Goal: Find specific page/section: Find specific page/section

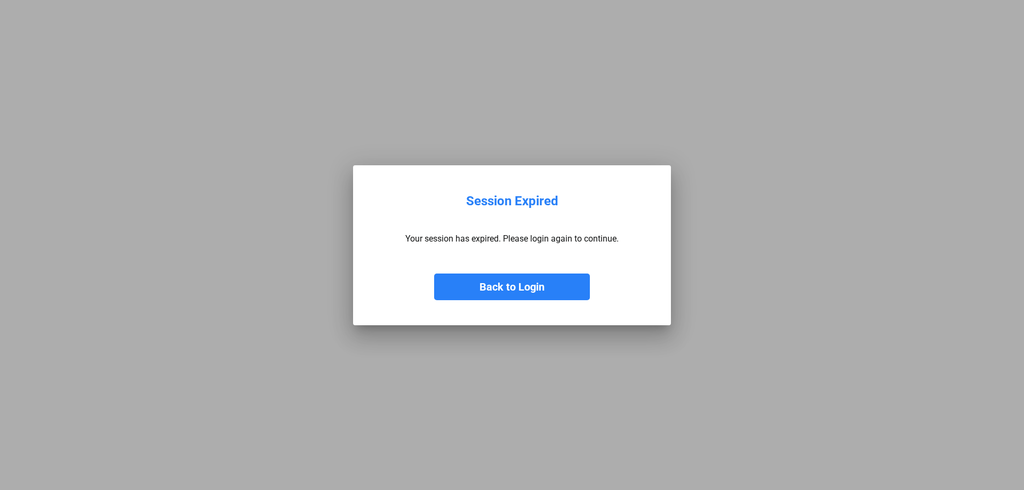
click at [499, 284] on button "Back to Login" at bounding box center [512, 287] width 156 height 27
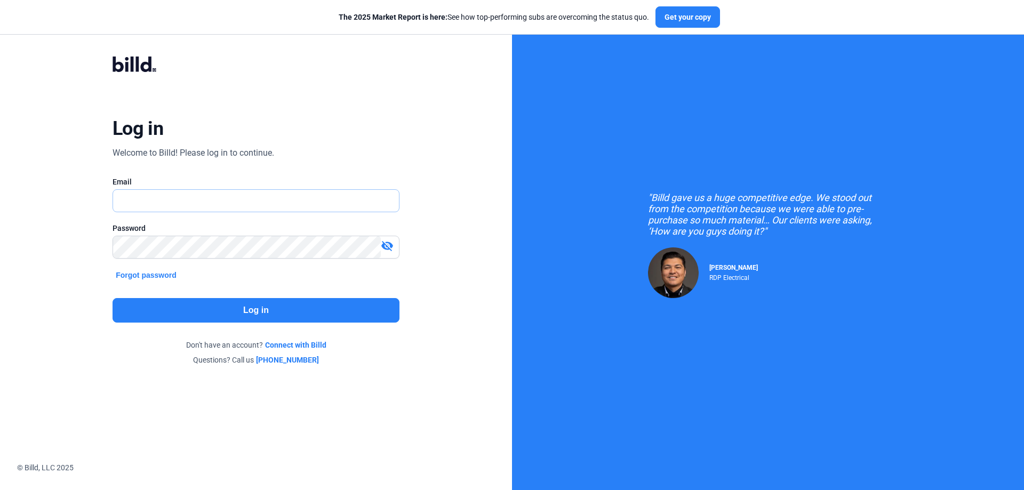
type input "[PERSON_NAME][EMAIL_ADDRESS][DOMAIN_NAME]"
click at [244, 306] on button "Log in" at bounding box center [256, 310] width 287 height 25
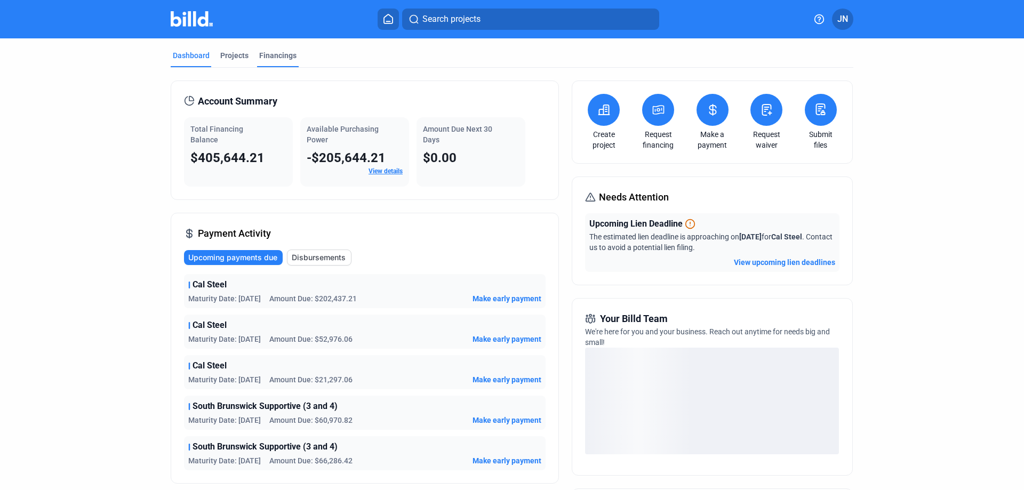
click at [273, 60] on div "Financings" at bounding box center [277, 55] width 37 height 11
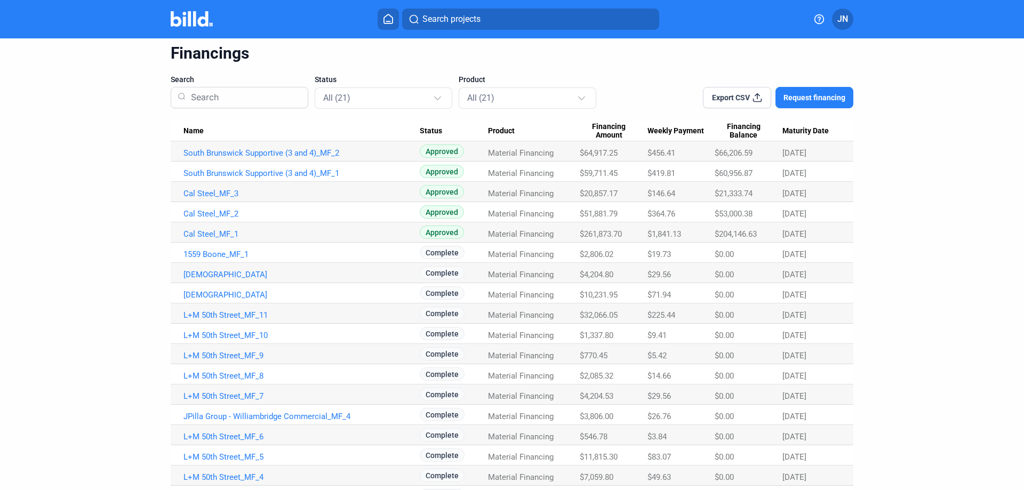
scroll to position [53, 0]
